Goal: Task Accomplishment & Management: Manage account settings

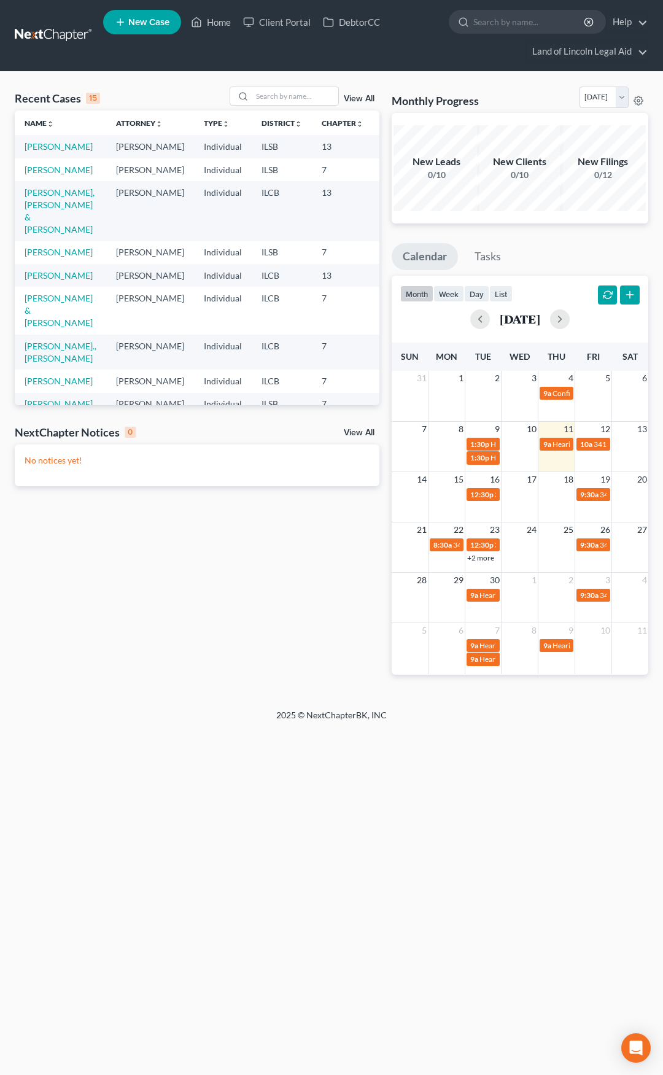
click at [45, 32] on link at bounding box center [54, 36] width 79 height 22
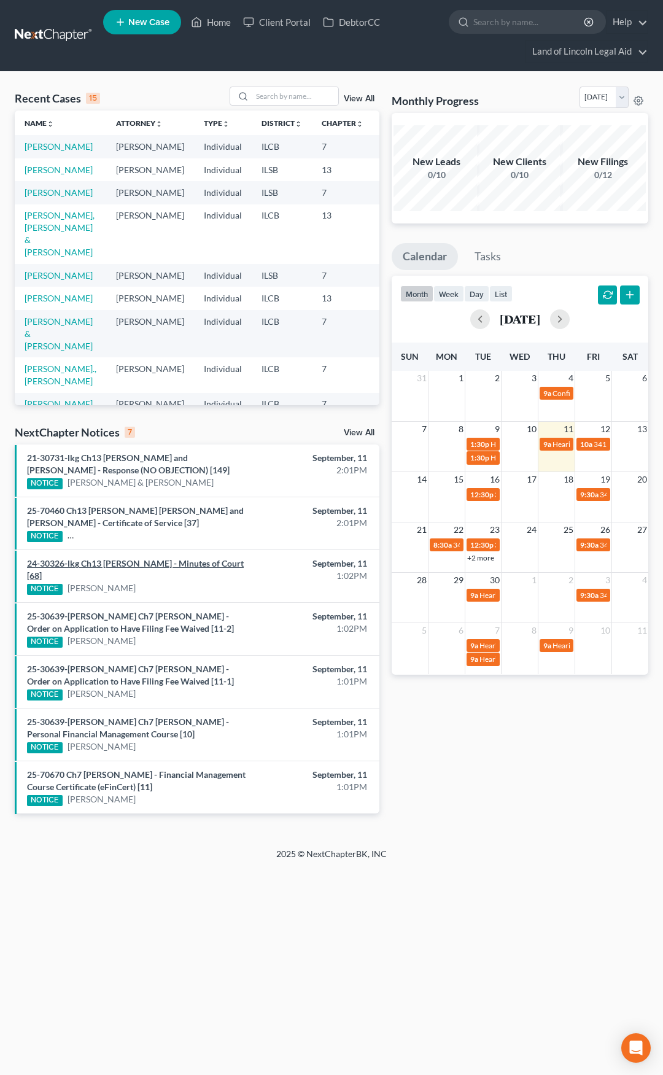
click at [193, 564] on link "24-30326-lkg Ch13 [PERSON_NAME] - Minutes of Court [68]" at bounding box center [135, 569] width 217 height 23
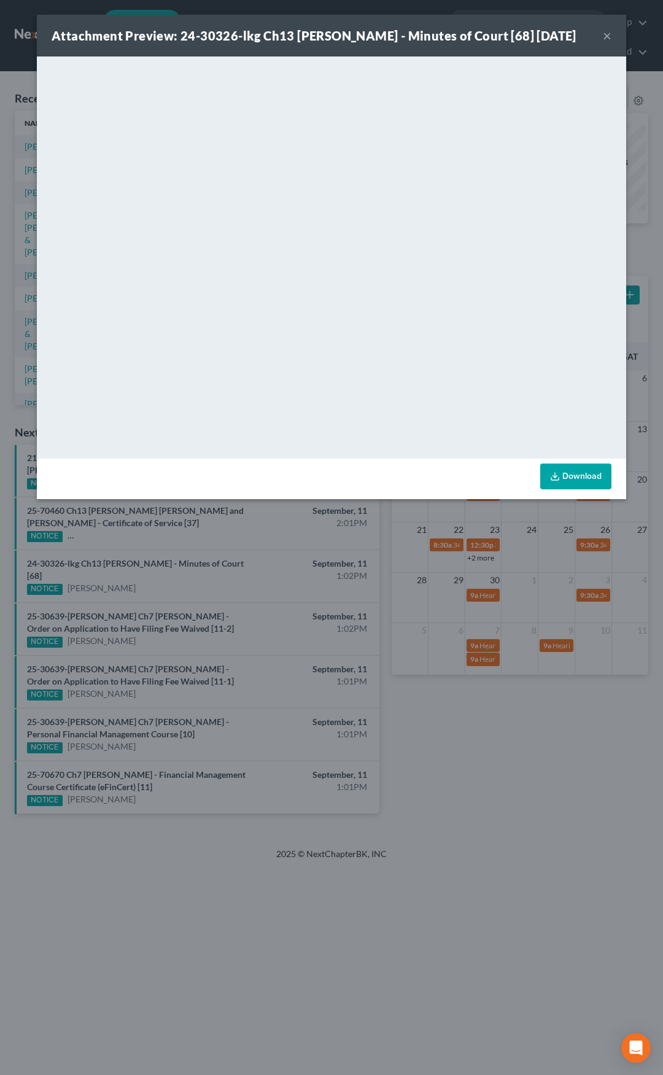
click at [607, 35] on button "×" at bounding box center [607, 35] width 9 height 15
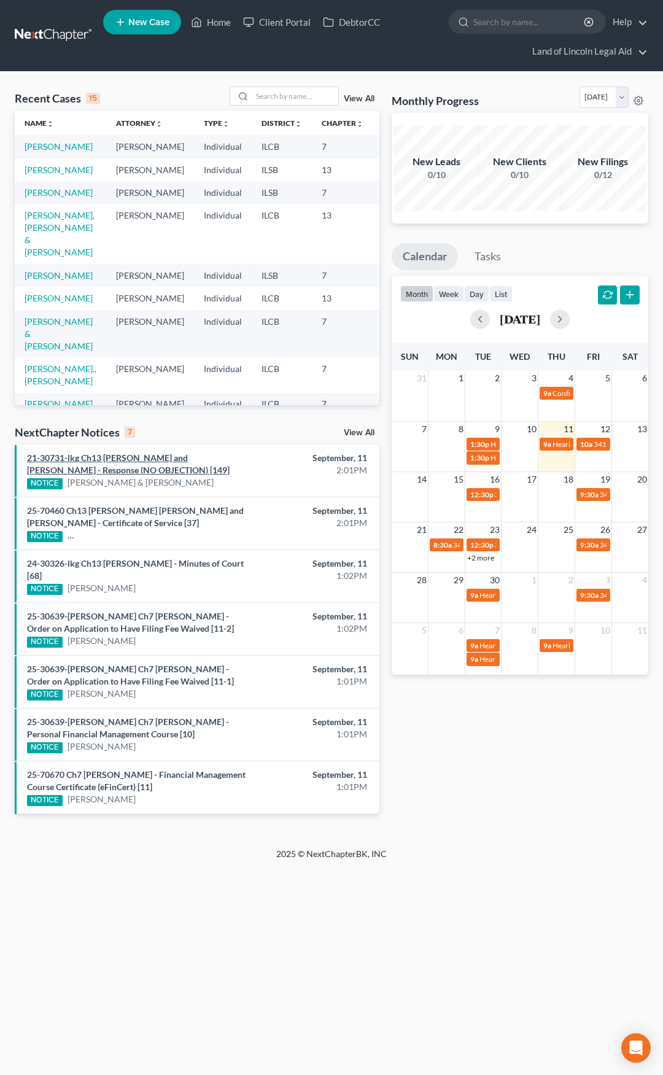
click at [169, 460] on link "21-30731-lkg Ch13 [PERSON_NAME] and [PERSON_NAME] - Response (NO OBJECTION) [14…" at bounding box center [128, 464] width 203 height 23
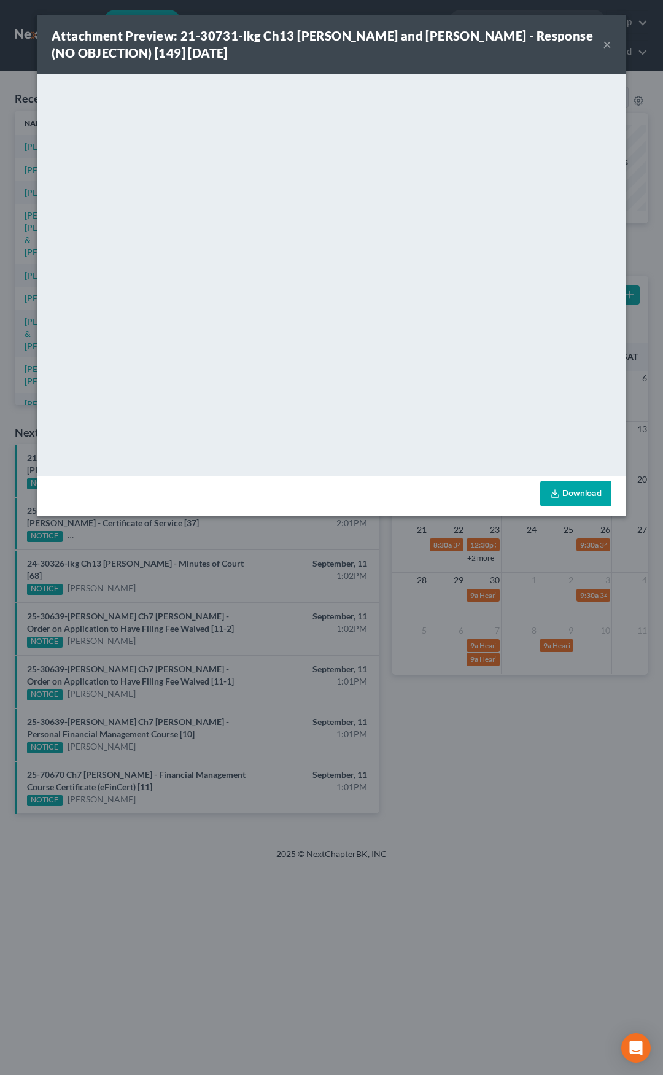
click at [605, 41] on button "×" at bounding box center [607, 44] width 9 height 15
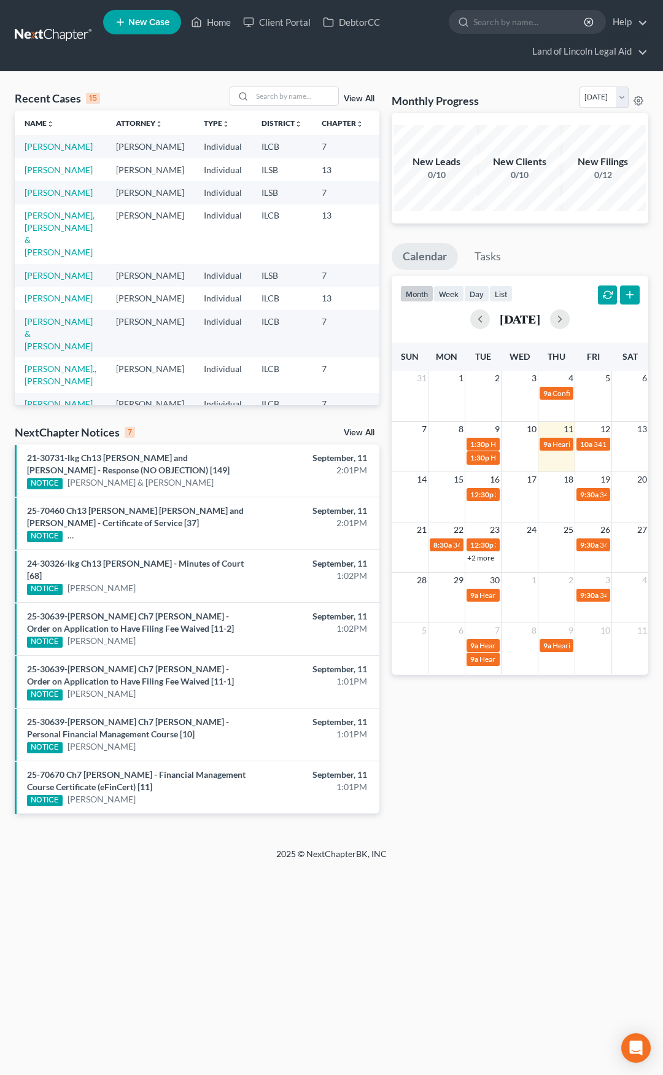
click at [359, 429] on link "View All" at bounding box center [359, 433] width 31 height 9
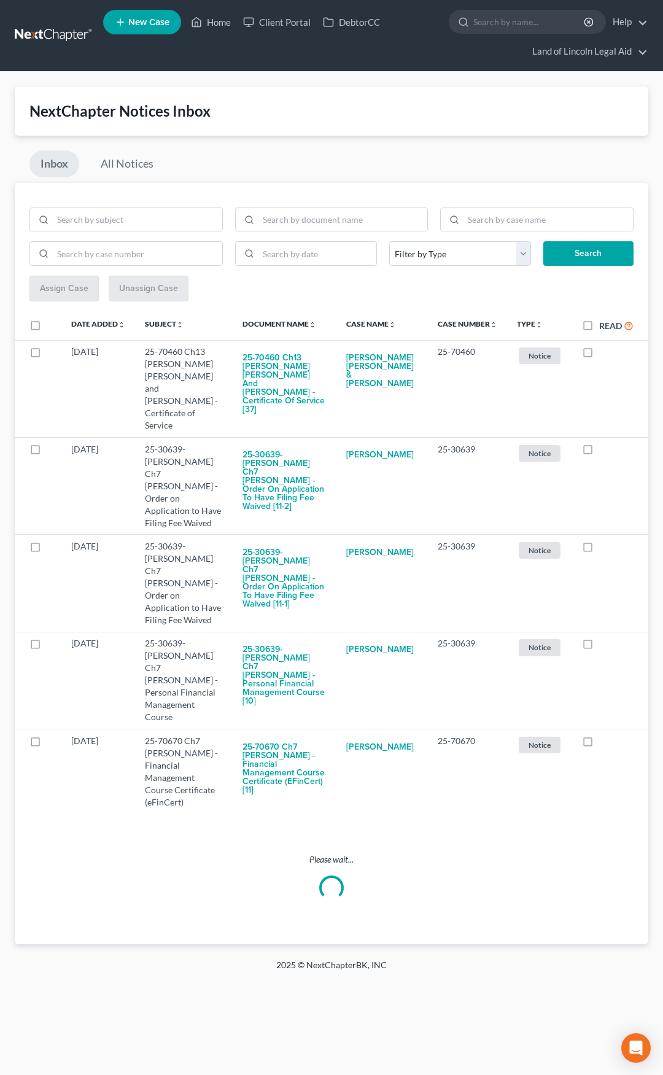
click at [599, 325] on label "Read" at bounding box center [616, 326] width 34 height 14
click at [604, 325] on input "Read" at bounding box center [608, 323] width 8 height 8
checkbox input "true"
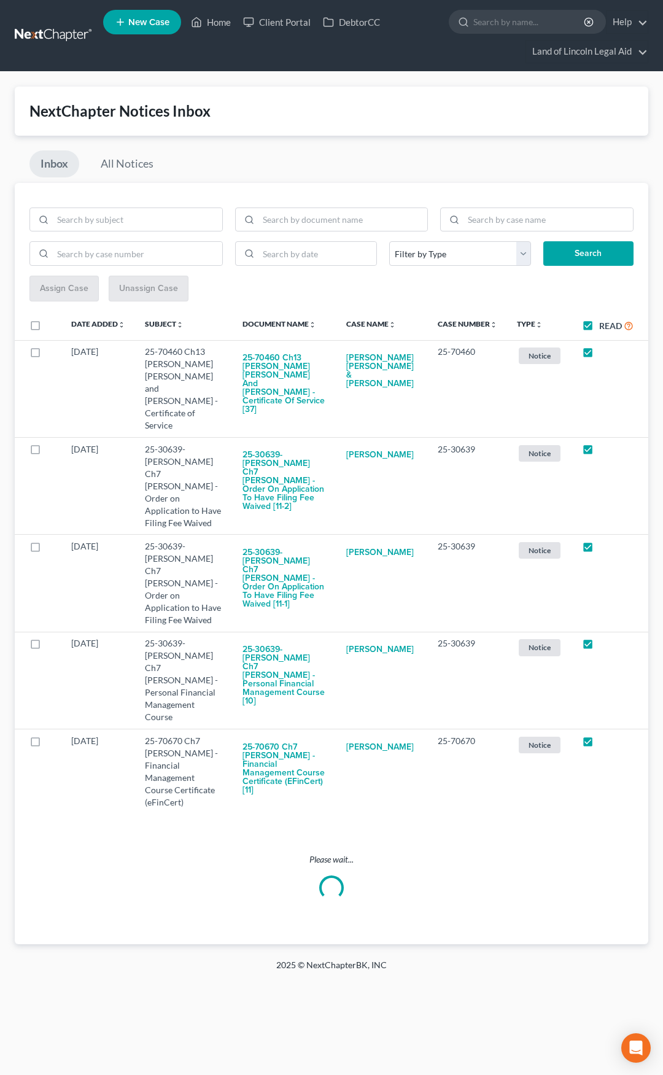
checkbox input "true"
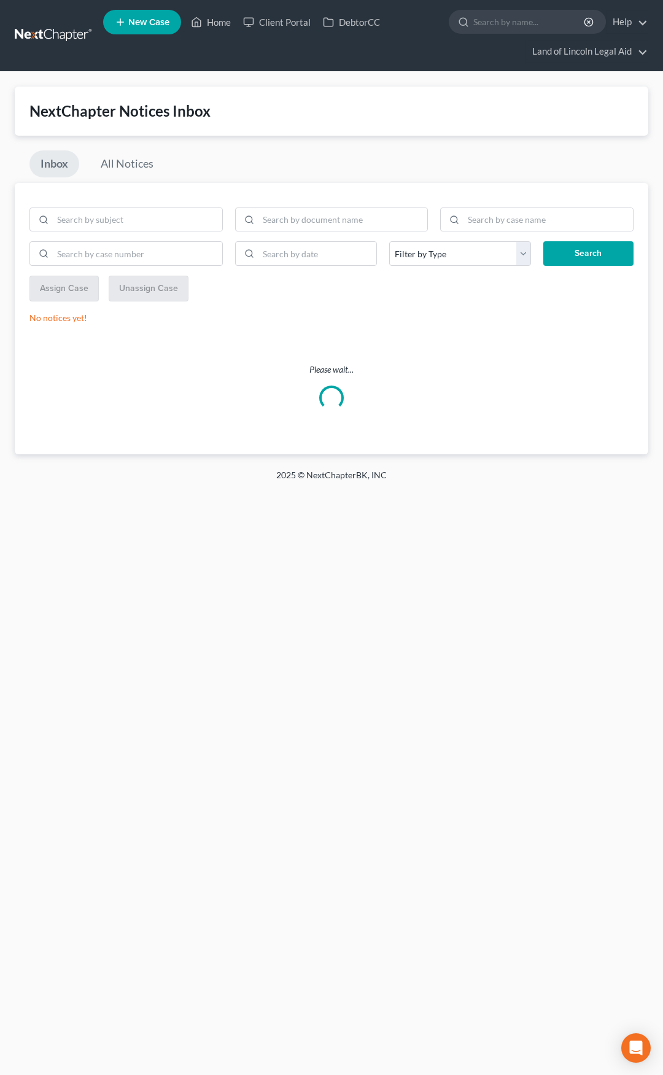
click at [44, 32] on link at bounding box center [54, 36] width 79 height 22
